Goal: Information Seeking & Learning: Learn about a topic

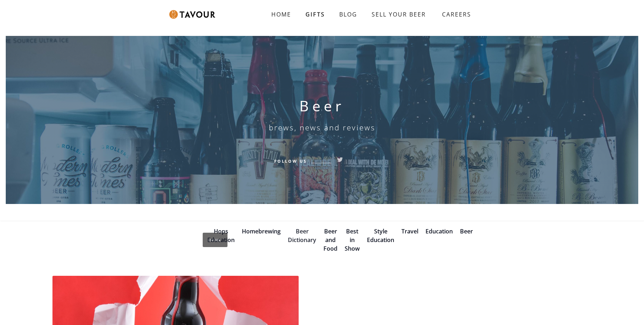
click at [298, 230] on link "Beer Dictionary" at bounding box center [302, 236] width 28 height 17
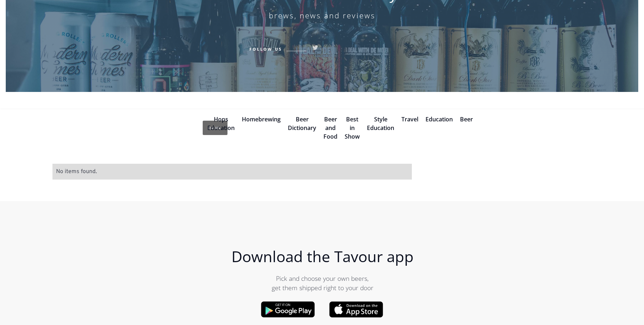
scroll to position [97, 0]
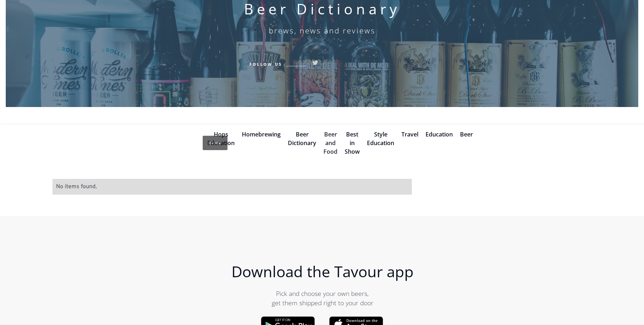
click at [330, 133] on link "Beer and Food" at bounding box center [331, 143] width 14 height 25
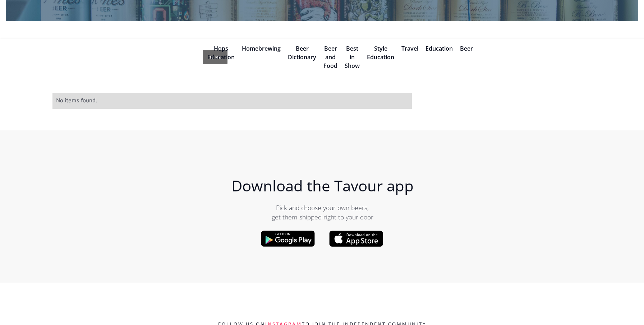
scroll to position [182, 0]
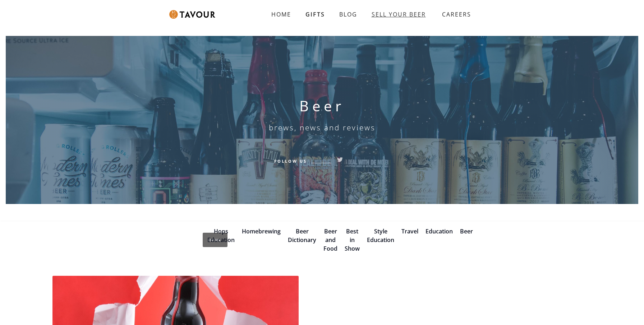
click at [382, 14] on link "SELL YOUR BEER" at bounding box center [399, 14] width 69 height 14
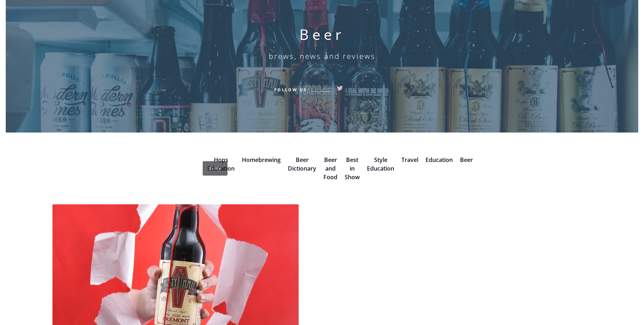
scroll to position [92, 0]
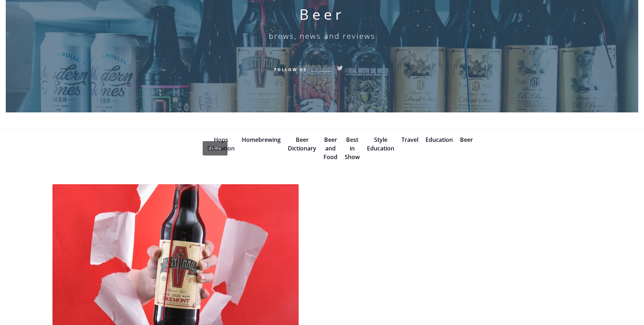
click at [213, 147] on link "Hops Education" at bounding box center [220, 144] width 27 height 17
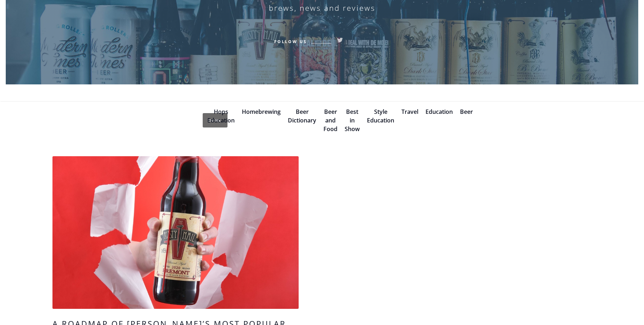
scroll to position [127, 0]
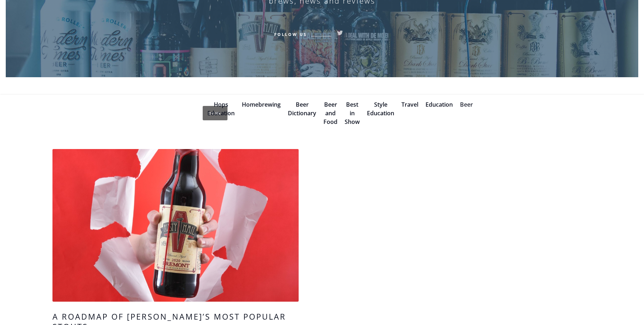
click at [466, 103] on link "Beer" at bounding box center [466, 105] width 13 height 8
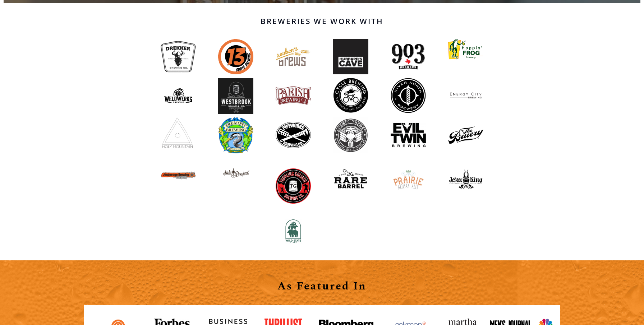
scroll to position [558, 0]
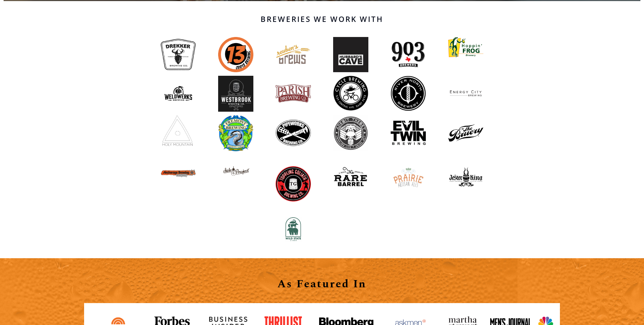
click at [288, 181] on img at bounding box center [293, 183] width 35 height 35
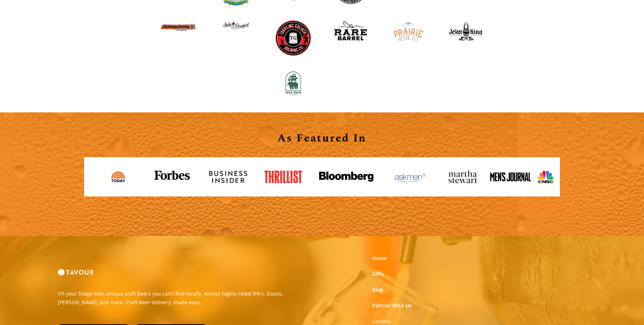
scroll to position [705, 0]
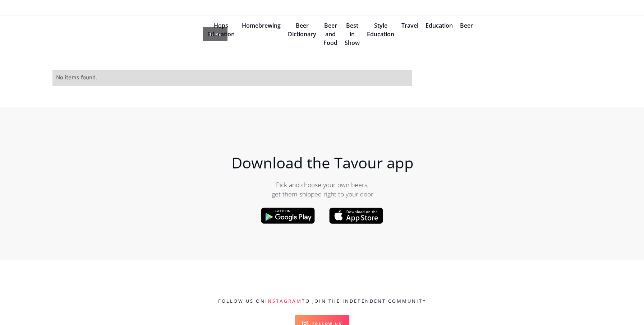
scroll to position [206, 0]
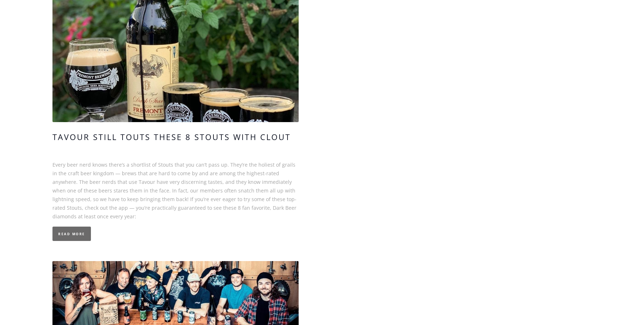
scroll to position [891, 0]
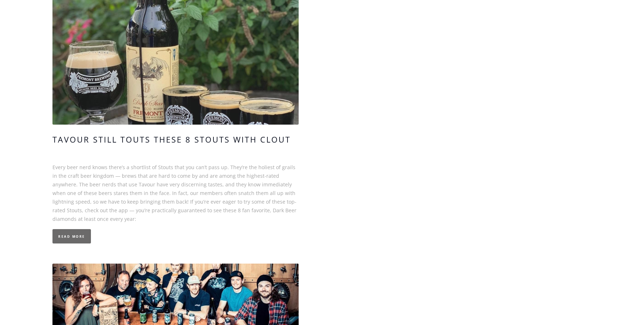
click at [115, 42] on link at bounding box center [175, 48] width 246 height 153
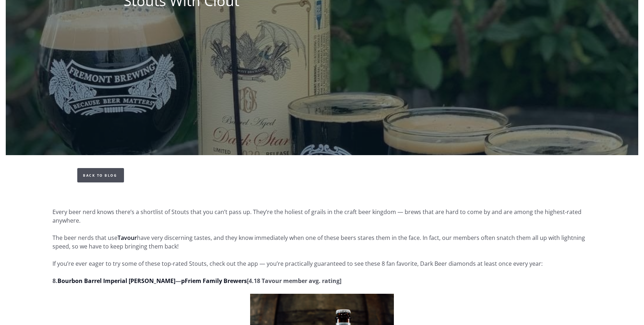
scroll to position [163, 0]
